Goal: Transaction & Acquisition: Obtain resource

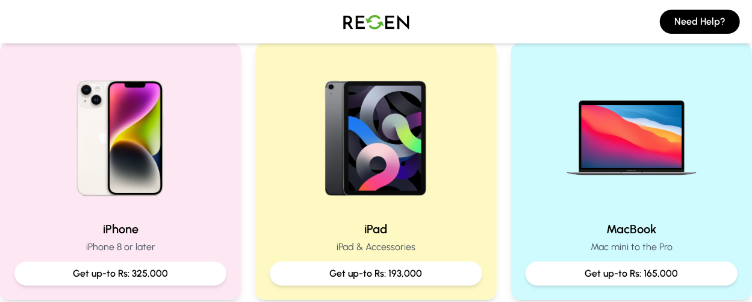
scroll to position [253, 0]
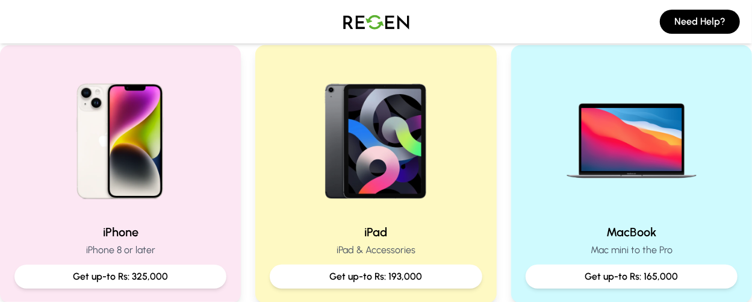
click at [138, 175] on img at bounding box center [120, 137] width 154 height 154
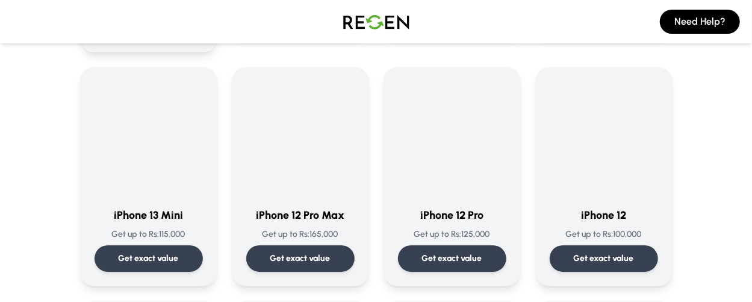
scroll to position [789, 0]
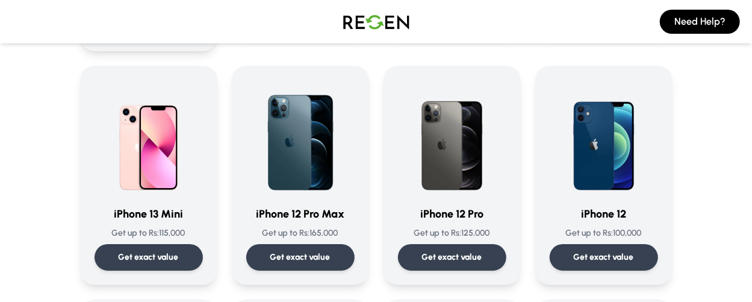
click at [330, 174] on img at bounding box center [300, 138] width 108 height 116
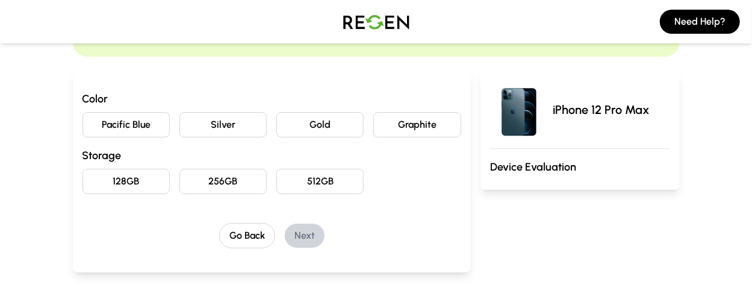
scroll to position [98, 0]
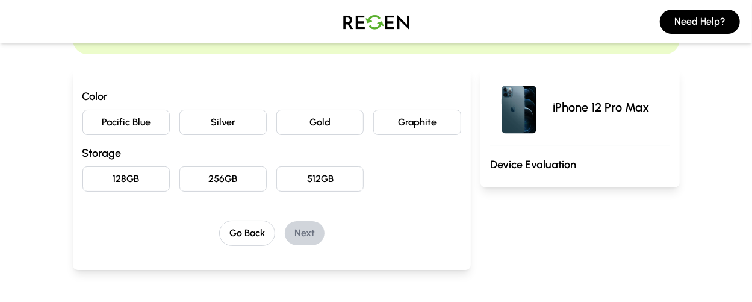
click at [153, 129] on button "Pacific Blue" at bounding box center [125, 122] width 87 height 25
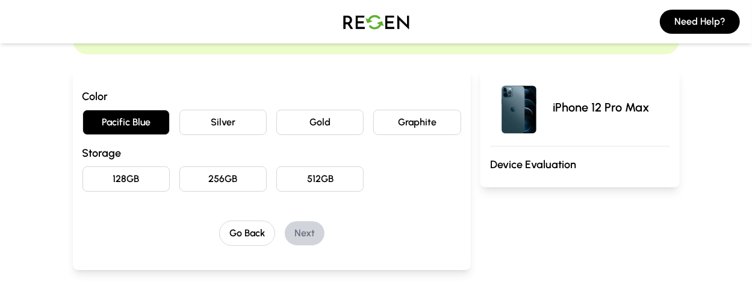
click at [322, 171] on button "512GB" at bounding box center [319, 178] width 87 height 25
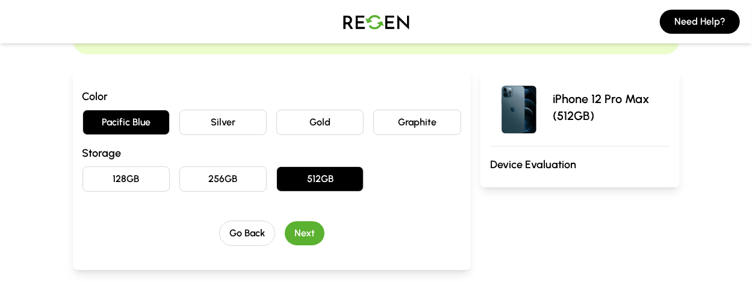
click at [306, 227] on button "Next" at bounding box center [305, 233] width 40 height 24
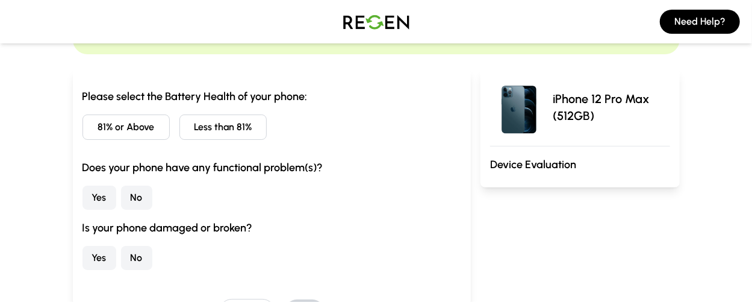
scroll to position [125, 0]
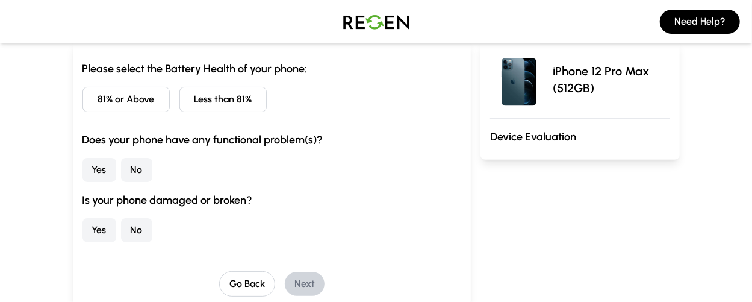
click at [234, 99] on button "Less than 81%" at bounding box center [222, 99] width 87 height 25
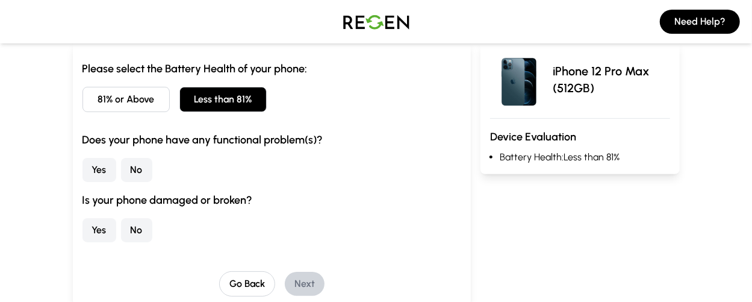
click at [134, 168] on button "No" at bounding box center [136, 170] width 31 height 24
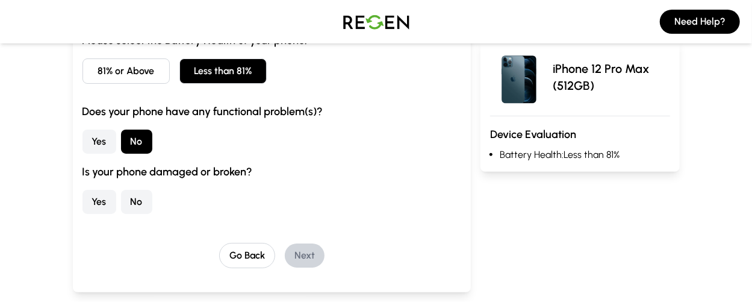
scroll to position [154, 0]
click at [133, 194] on button "No" at bounding box center [136, 201] width 31 height 24
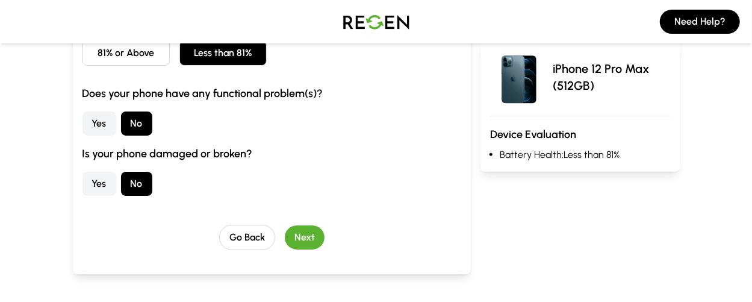
scroll to position [172, 0]
click at [302, 234] on button "Next" at bounding box center [305, 237] width 40 height 24
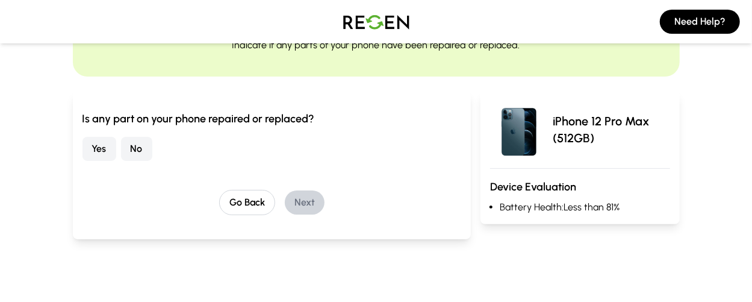
scroll to position [69, 0]
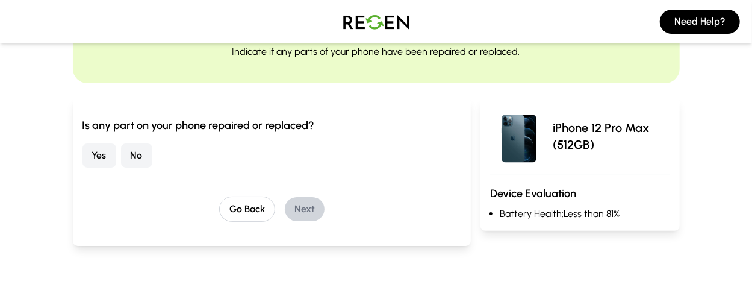
click at [135, 156] on button "No" at bounding box center [136, 155] width 31 height 24
click at [298, 209] on button "Next" at bounding box center [305, 209] width 40 height 24
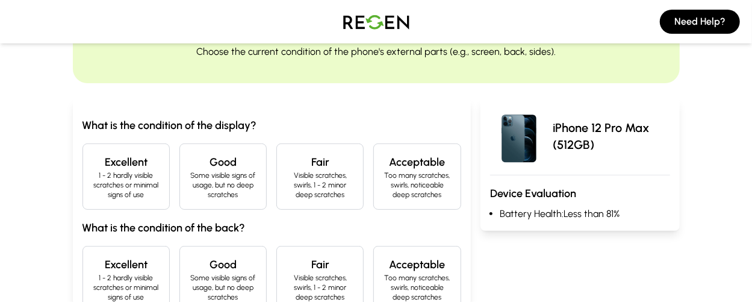
click at [154, 186] on p "1 - 2 hardly visible scratches or minimal signs of use" at bounding box center [126, 184] width 67 height 29
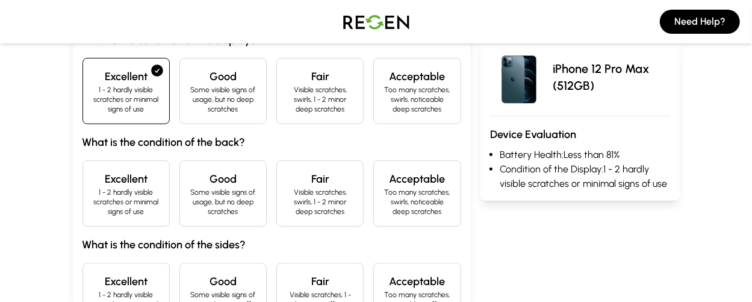
click at [135, 197] on p "1 - 2 hardly visible scratches or minimal signs of use" at bounding box center [126, 201] width 67 height 29
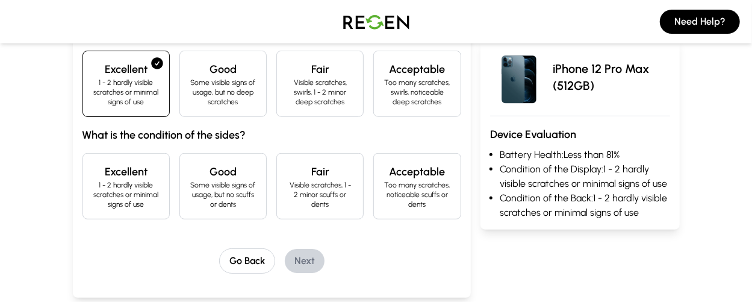
scroll to position [265, 0]
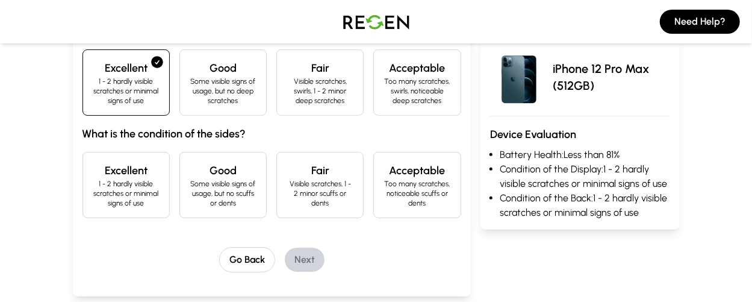
click at [135, 197] on p "1 - 2 hardly visible scratches or minimal signs of use" at bounding box center [126, 193] width 67 height 29
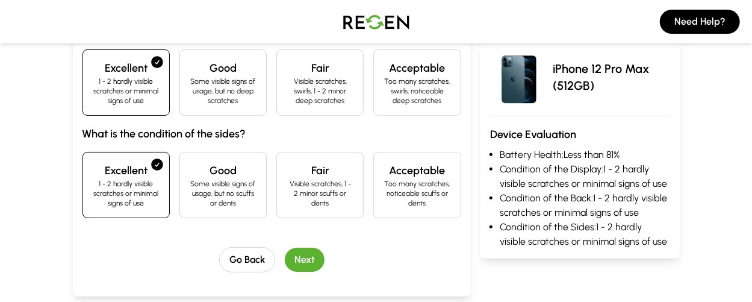
click at [316, 266] on button "Next" at bounding box center [305, 259] width 40 height 24
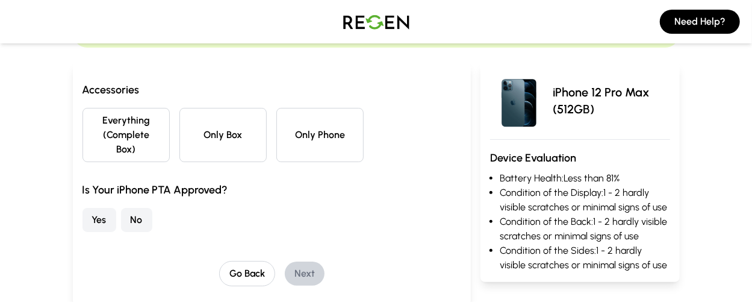
click at [285, 123] on button "Only Phone" at bounding box center [319, 135] width 87 height 54
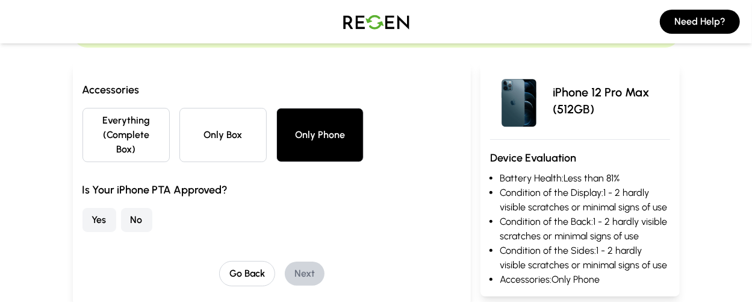
click at [93, 208] on button "Yes" at bounding box center [99, 220] width 34 height 24
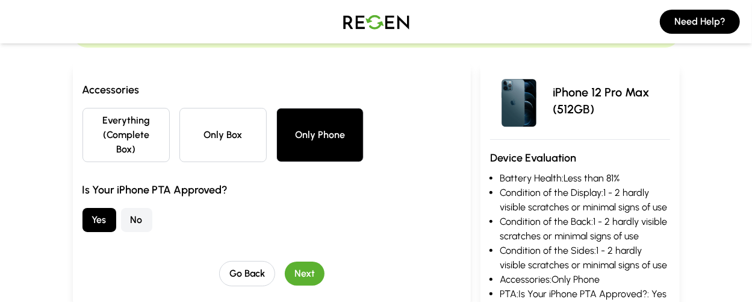
click at [303, 261] on button "Next" at bounding box center [305, 273] width 40 height 24
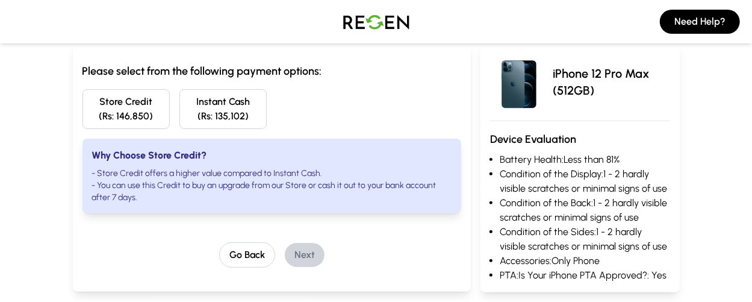
scroll to position [123, 0]
click at [179, 190] on li "- You can use this Credit to buy an upgrade from our Store or cash it out to yo…" at bounding box center [271, 191] width 359 height 24
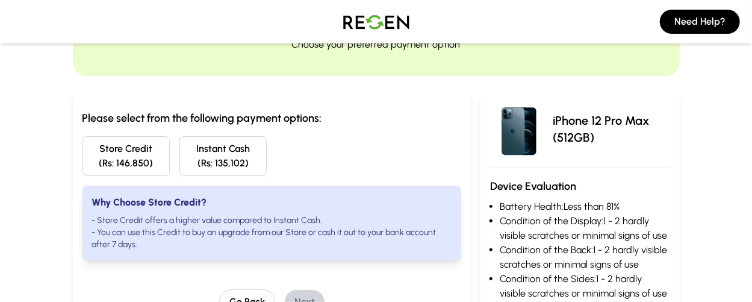
scroll to position [73, 0]
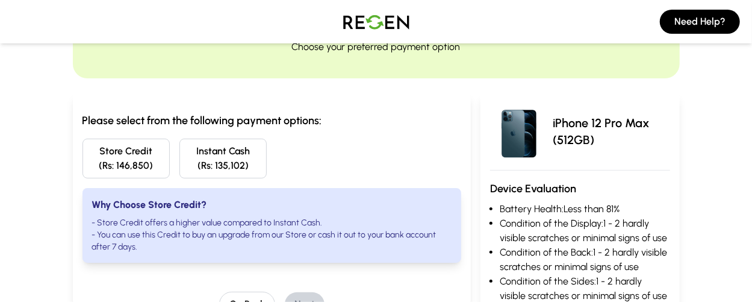
click at [186, 163] on button "Instant Cash (Rs: 135,102)" at bounding box center [222, 158] width 87 height 40
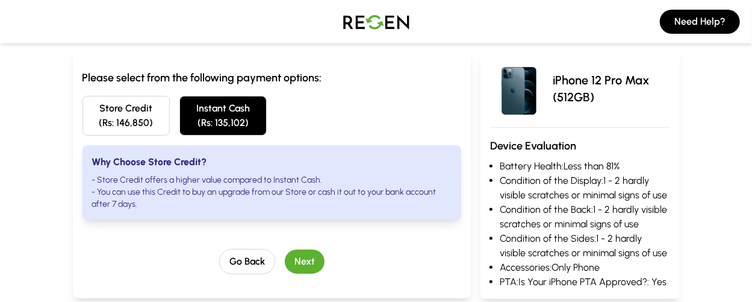
scroll to position [117, 0]
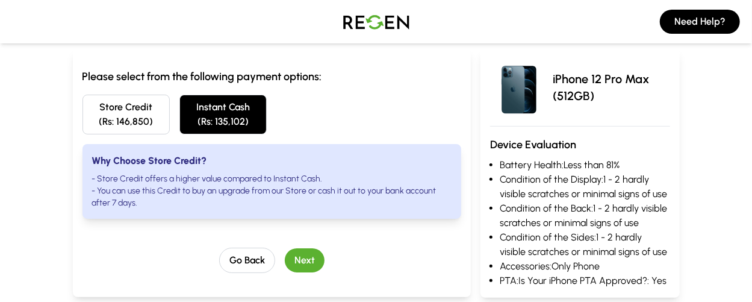
drag, startPoint x: 305, startPoint y: 263, endPoint x: 329, endPoint y: 188, distance: 79.2
click at [329, 188] on div "Please select from the following payment options: Store Credit (Rs: 146,850) In…" at bounding box center [271, 170] width 379 height 205
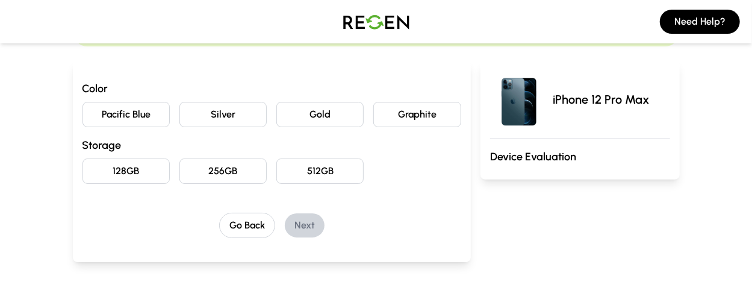
scroll to position [106, 0]
click at [330, 182] on button "512GB" at bounding box center [319, 170] width 87 height 25
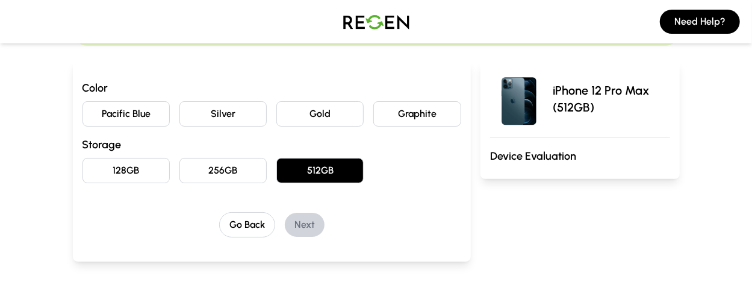
click at [116, 120] on button "Pacific Blue" at bounding box center [125, 113] width 87 height 25
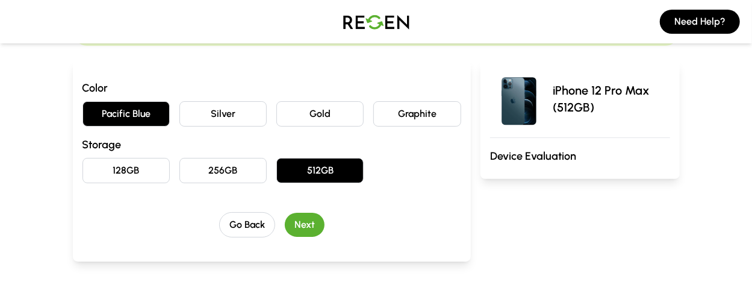
click at [317, 228] on button "Next" at bounding box center [305, 225] width 40 height 24
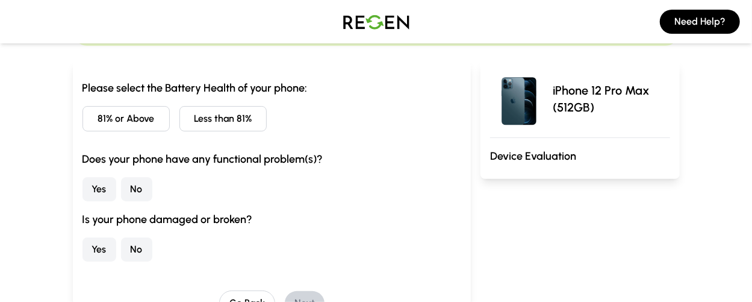
click at [237, 126] on button "Less than 81%" at bounding box center [222, 118] width 87 height 25
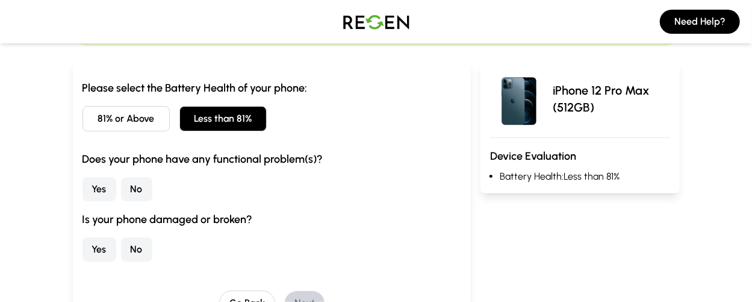
click at [100, 186] on button "Yes" at bounding box center [99, 189] width 34 height 24
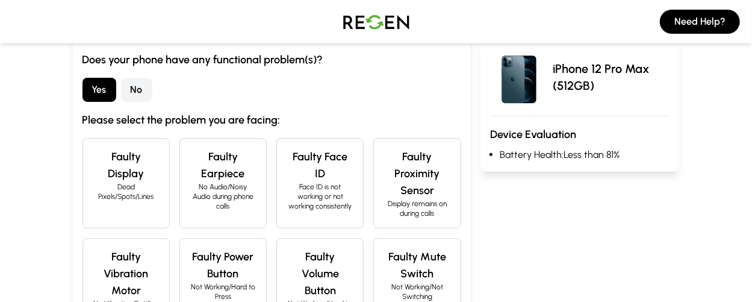
scroll to position [207, 0]
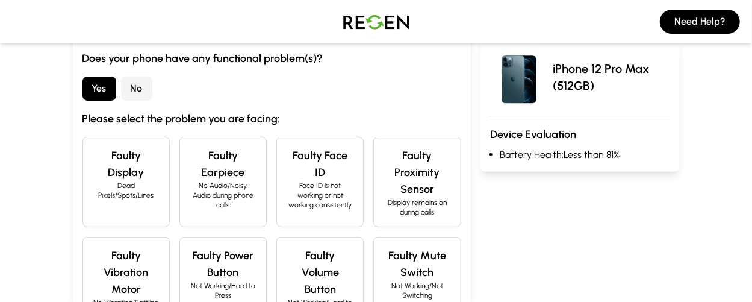
click at [137, 92] on button "No" at bounding box center [136, 88] width 31 height 24
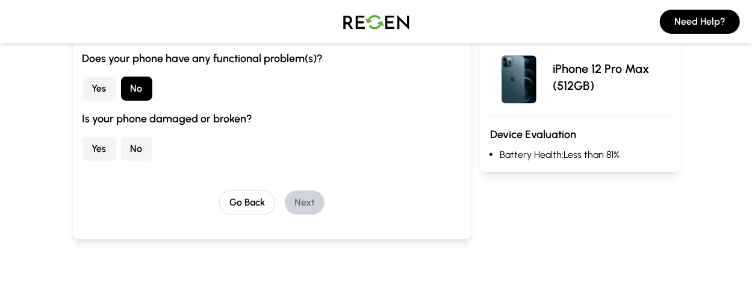
click at [92, 151] on button "Yes" at bounding box center [99, 149] width 34 height 24
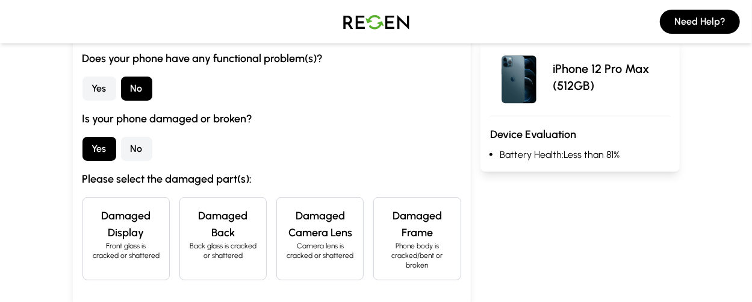
click at [234, 238] on h4 "Damaged Back" at bounding box center [223, 224] width 67 height 34
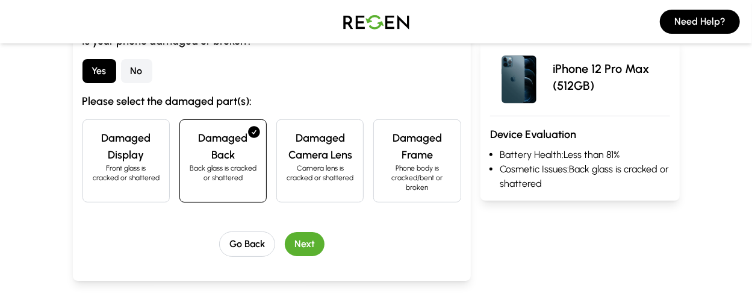
scroll to position [294, 0]
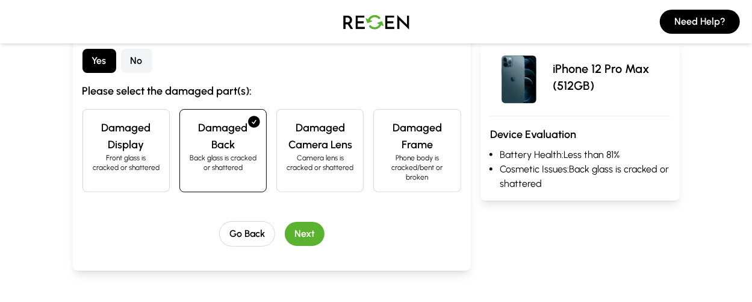
click at [306, 231] on button "Next" at bounding box center [305, 234] width 40 height 24
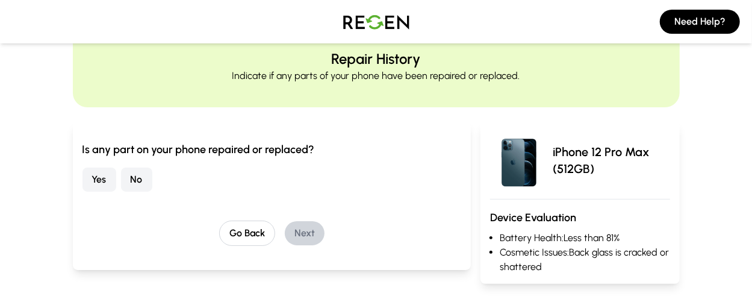
click at [134, 176] on button "No" at bounding box center [136, 179] width 31 height 24
click at [306, 227] on button "Next" at bounding box center [305, 233] width 40 height 24
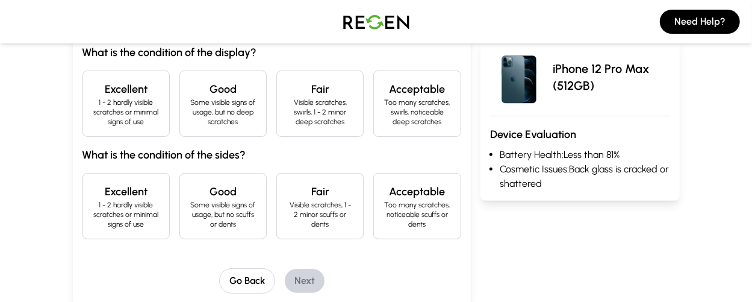
scroll to position [143, 0]
click at [149, 103] on p "1 - 2 hardly visible scratches or minimal signs of use" at bounding box center [126, 110] width 67 height 29
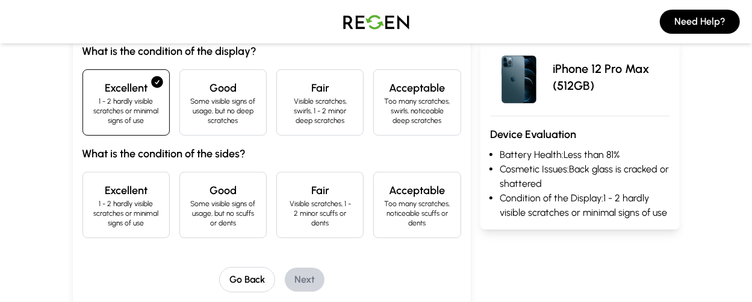
click at [131, 199] on p "1 - 2 hardly visible scratches or minimal signs of use" at bounding box center [126, 213] width 67 height 29
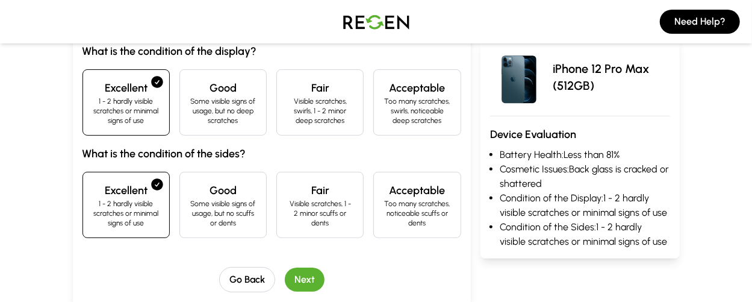
click at [309, 275] on button "Next" at bounding box center [305, 279] width 40 height 24
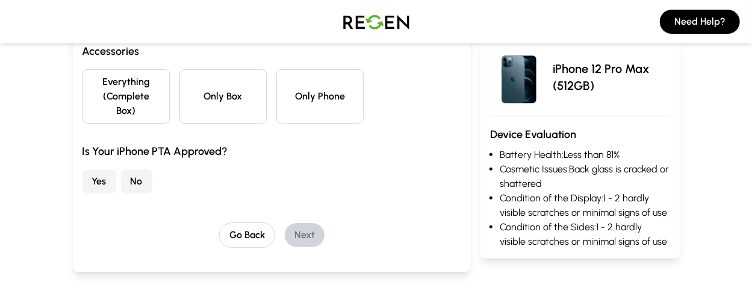
click at [301, 94] on button "Only Phone" at bounding box center [319, 96] width 87 height 54
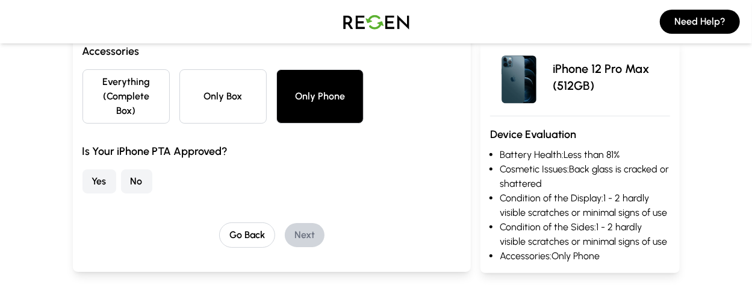
click at [98, 169] on button "Yes" at bounding box center [99, 181] width 34 height 24
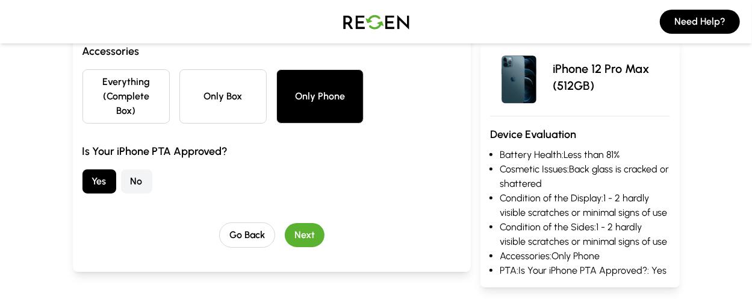
click at [308, 223] on button "Next" at bounding box center [305, 235] width 40 height 24
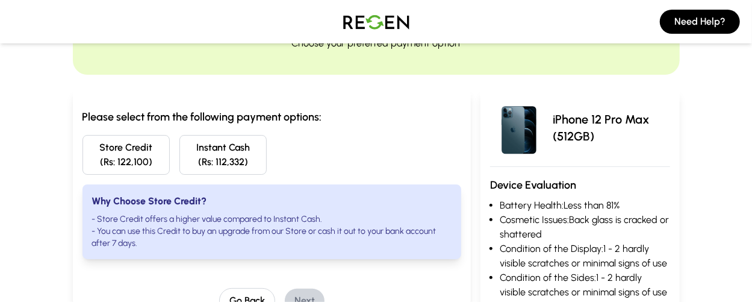
scroll to position [0, 0]
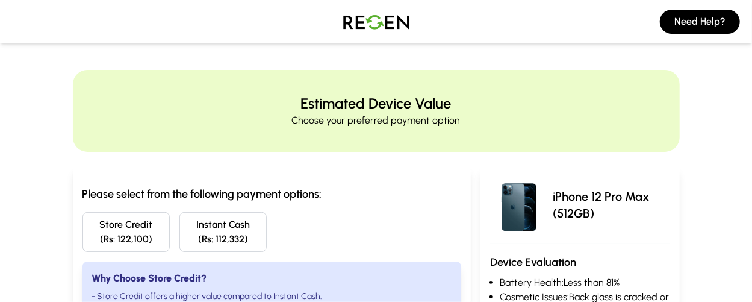
drag, startPoint x: 42, startPoint y: 4, endPoint x: 288, endPoint y: 205, distance: 318.3
click at [288, 205] on div "Please select from the following payment options: Store Credit (Rs: 122,100) In…" at bounding box center [271, 260] width 379 height 151
click at [219, 238] on button "Instant Cash (Rs: 112,332)" at bounding box center [222, 232] width 87 height 40
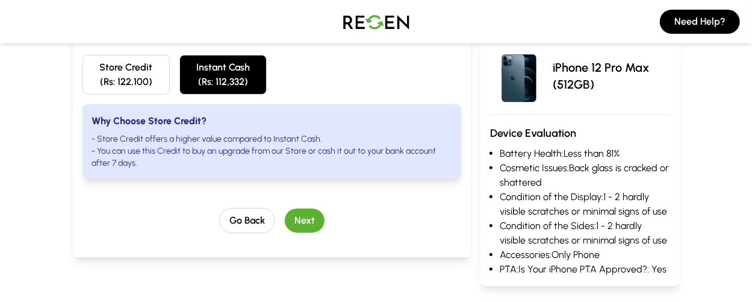
scroll to position [158, 0]
click at [308, 227] on button "Next" at bounding box center [305, 220] width 40 height 24
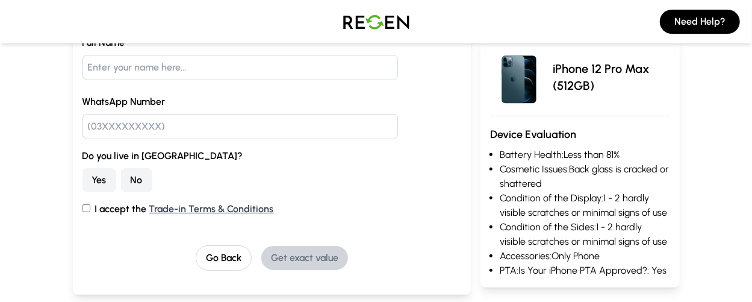
scroll to position [156, 0]
click at [137, 184] on button "No" at bounding box center [136, 179] width 31 height 24
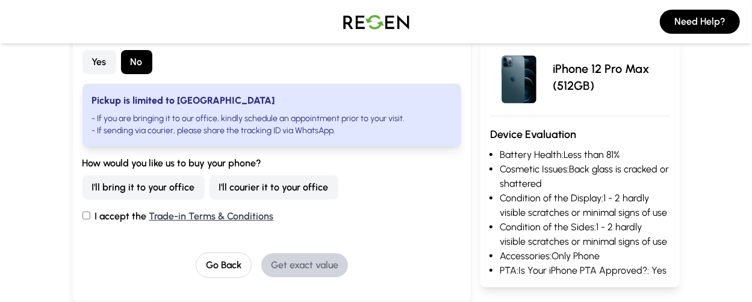
scroll to position [274, 0]
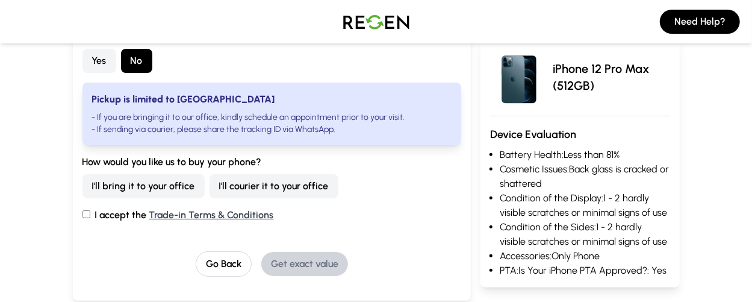
click at [243, 180] on button "I'll courier it to your office" at bounding box center [274, 186] width 129 height 24
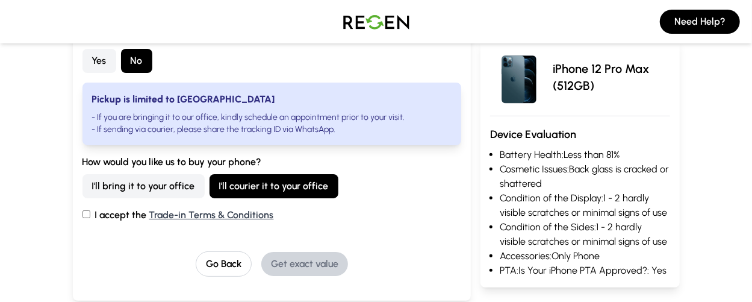
click at [92, 215] on label "I accept the Trade-in Terms & Conditions" at bounding box center [271, 215] width 379 height 14
click at [90, 215] on input "I accept the Trade-in Terms & Conditions" at bounding box center [86, 214] width 8 height 8
checkbox input "true"
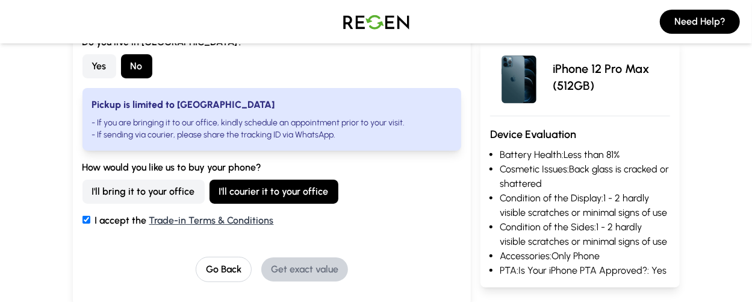
scroll to position [278, 0]
